Goal: Check status: Check status

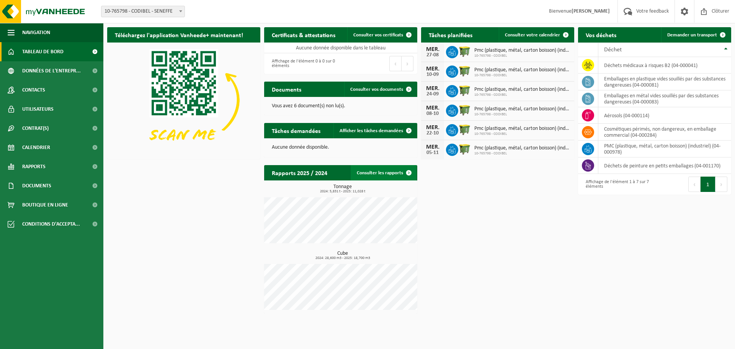
click at [394, 172] on link "Consulter les rapports" at bounding box center [384, 172] width 66 height 15
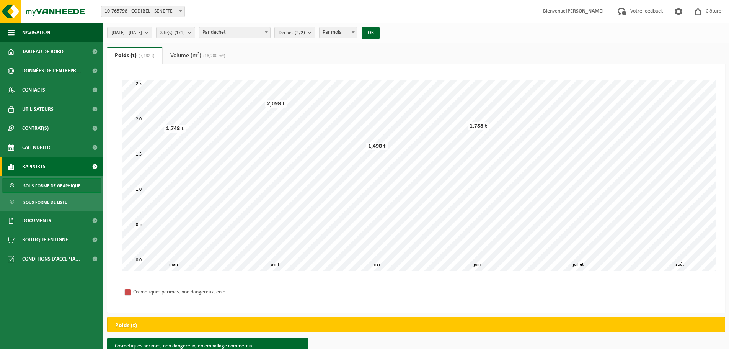
click at [357, 31] on span "Par mois" at bounding box center [339, 32] width 38 height 11
select select "3"
click at [388, 34] on div "2025-03-01 - 2025-08-19 Mois actuel Mois précédent Les 6 derniers mois Année ac…" at bounding box center [245, 33] width 285 height 16
click at [380, 35] on button "OK" at bounding box center [371, 33] width 18 height 12
click at [195, 51] on link "Volume (m³) (13,200 m³)" at bounding box center [198, 56] width 70 height 18
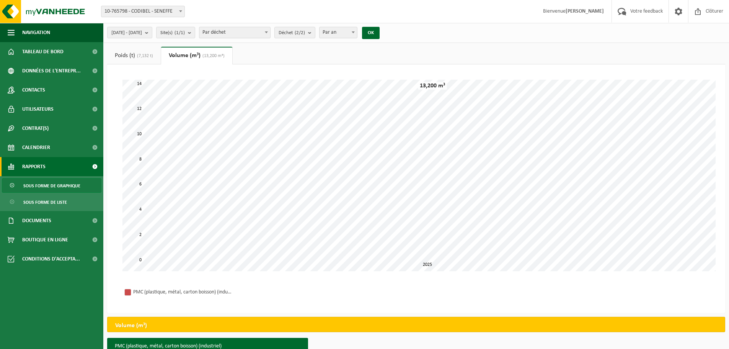
click at [144, 55] on span "(7,132 t)" at bounding box center [144, 56] width 18 height 5
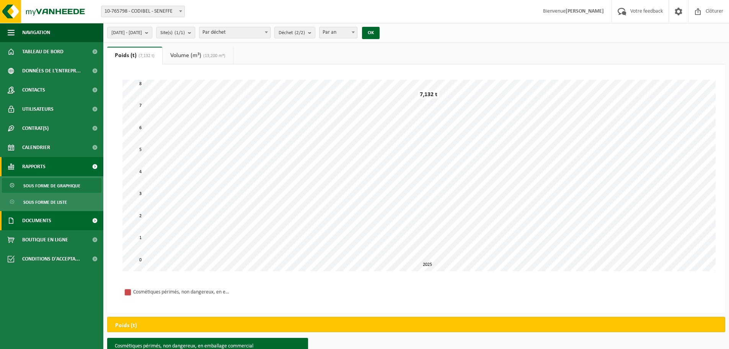
click at [45, 222] on span "Documents" at bounding box center [36, 220] width 29 height 19
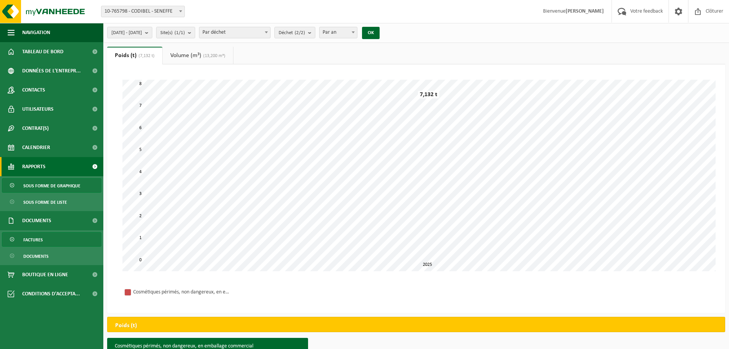
click at [41, 238] on span "Factures" at bounding box center [33, 239] width 20 height 15
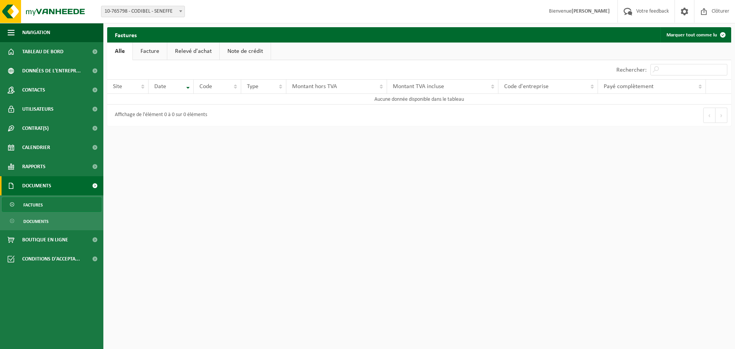
click at [148, 53] on link "Facture" at bounding box center [150, 51] width 34 height 18
click at [463, 101] on td "Aucune donnée disponible dans le tableau" at bounding box center [419, 99] width 624 height 11
click at [39, 52] on span "Tableau de bord" at bounding box center [42, 51] width 41 height 19
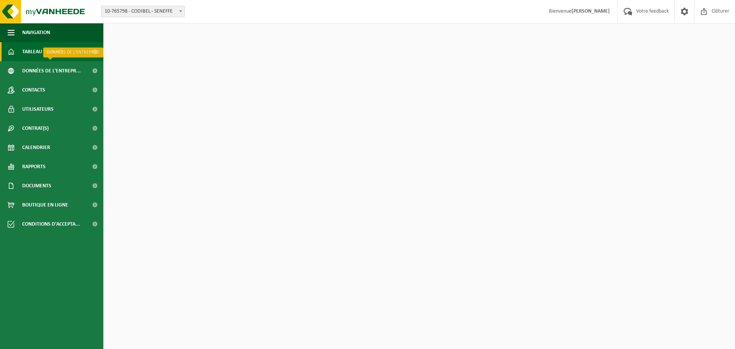
click at [53, 69] on span "Données de l'entrepr..." at bounding box center [51, 70] width 59 height 19
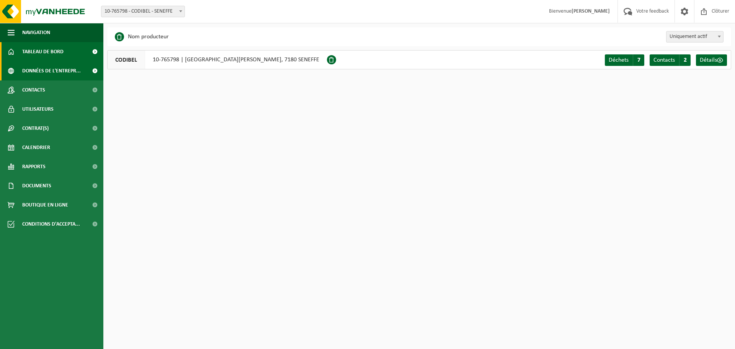
click at [62, 50] on span "Tableau de bord" at bounding box center [42, 51] width 41 height 19
